Goal: Find specific page/section: Find specific page/section

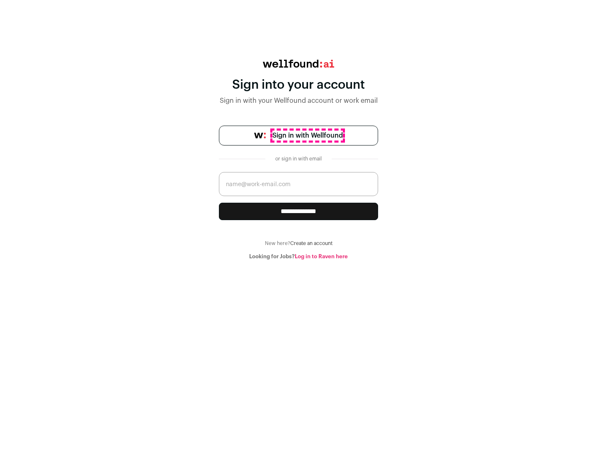
click at [307, 136] on span "Sign in with Wellfound" at bounding box center [308, 136] width 71 height 10
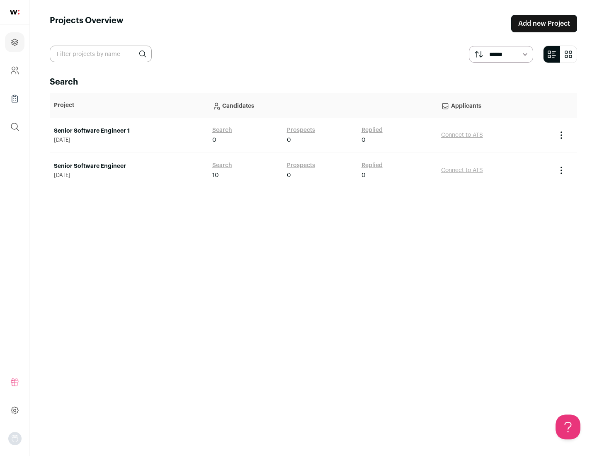
click at [129, 166] on link "Senior Software Engineer" at bounding box center [129, 166] width 150 height 8
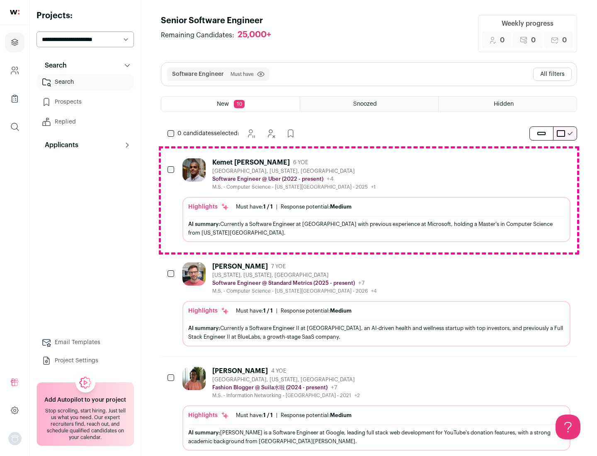
click at [369, 200] on div "Highlights Must have: 1 / 1 How many must haves have been fulfilled? | Response…" at bounding box center [377, 219] width 388 height 45
